Goal: Information Seeking & Learning: Learn about a topic

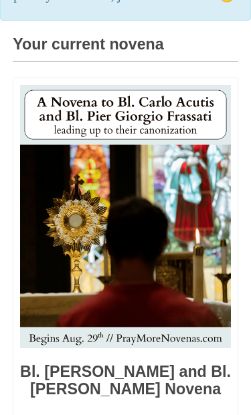
scroll to position [367, 0]
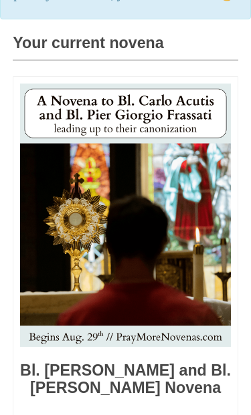
click at [168, 239] on img at bounding box center [125, 215] width 210 height 263
click at [167, 240] on img at bounding box center [125, 215] width 210 height 263
click at [168, 242] on img at bounding box center [125, 215] width 210 height 263
click at [150, 263] on img at bounding box center [125, 215] width 210 height 263
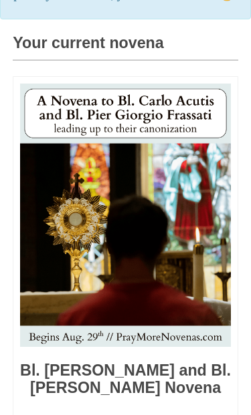
click at [150, 257] on img at bounding box center [125, 215] width 210 height 263
click at [152, 227] on img at bounding box center [125, 215] width 210 height 263
click at [140, 161] on img at bounding box center [125, 215] width 210 height 263
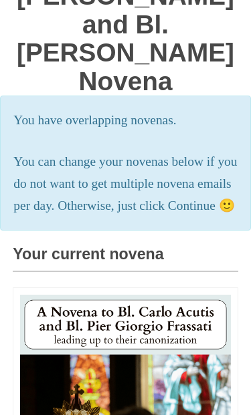
scroll to position [156, 0]
click at [84, 190] on p "You can change your novenas below if you do not want to get multiple novena ema…" at bounding box center [124, 184] width 223 height 66
click at [80, 194] on p "You can change your novenas below if you do not want to get multiple novena ema…" at bounding box center [124, 184] width 223 height 66
click at [89, 196] on p "You can change your novenas below if you do not want to get multiple novena ema…" at bounding box center [124, 184] width 223 height 66
click at [88, 200] on p "You can change your novenas below if you do not want to get multiple novena ema…" at bounding box center [124, 184] width 223 height 66
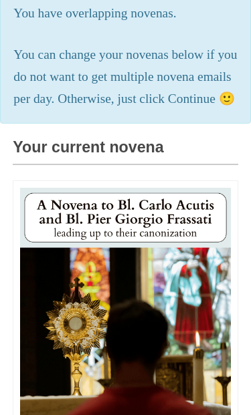
scroll to position [262, 0]
